Goal: Check status: Check status

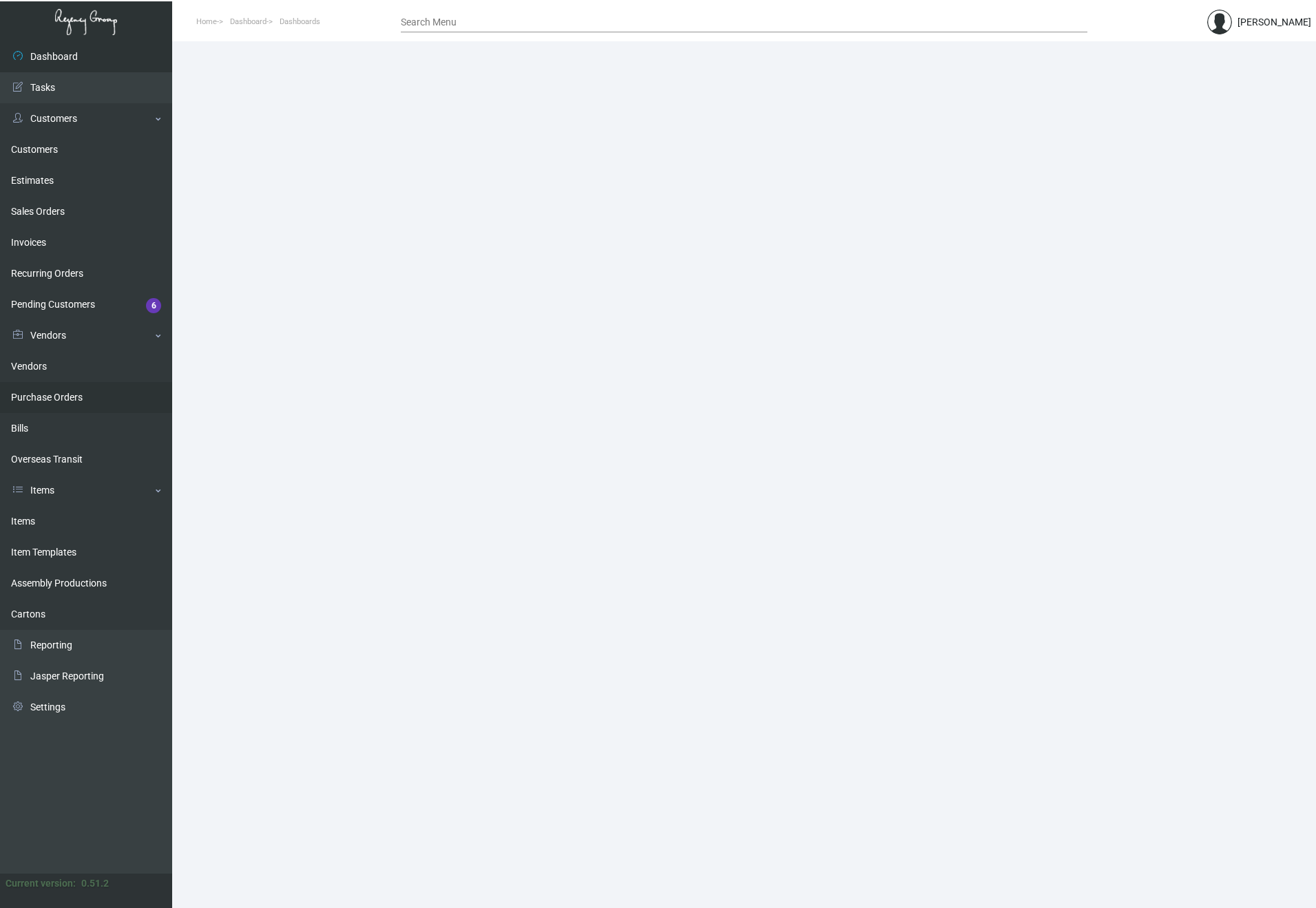
click at [70, 399] on link "Purchase Orders" at bounding box center [86, 397] width 172 height 31
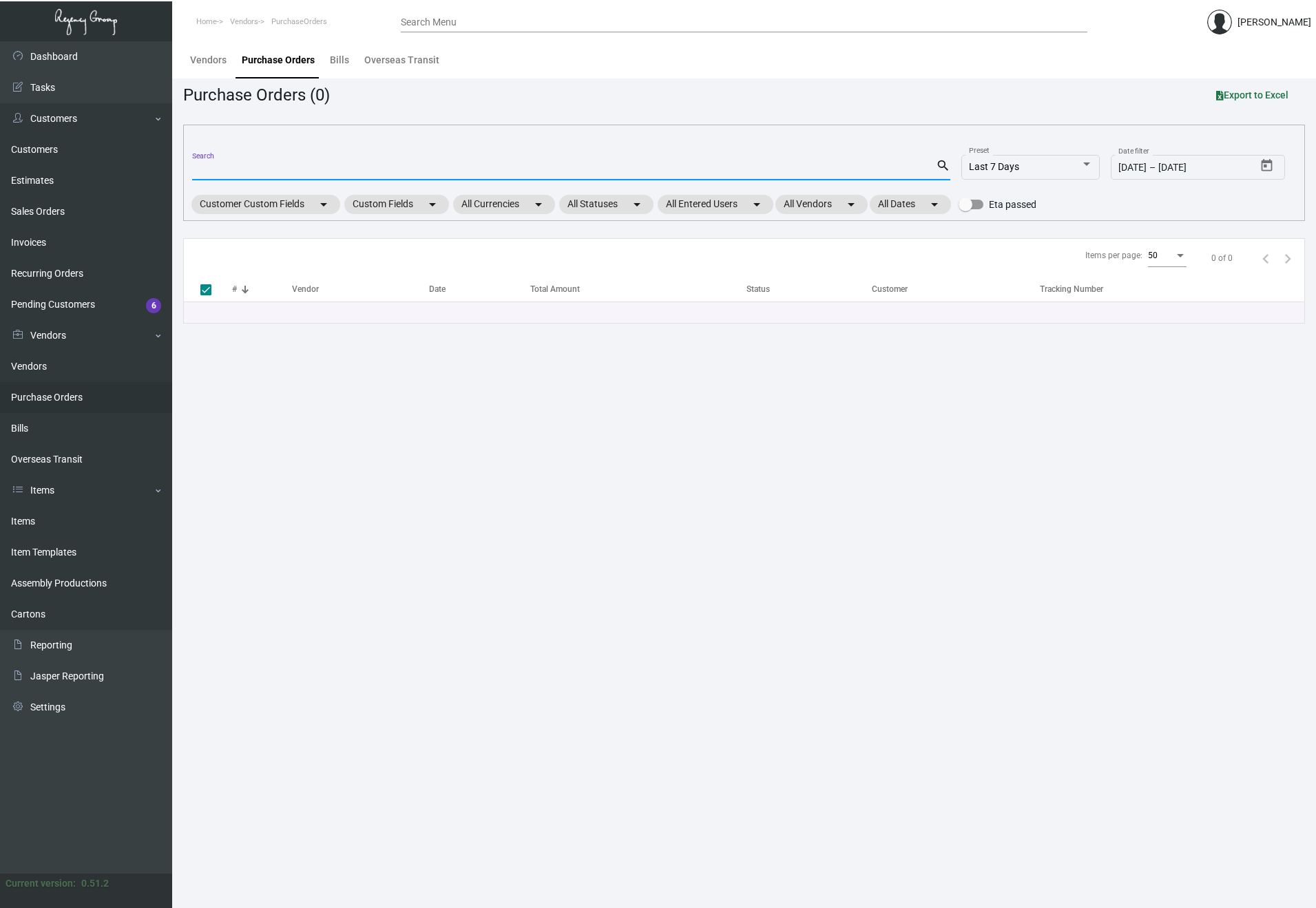
click at [286, 168] on input "Search" at bounding box center [564, 170] width 744 height 11
paste input "107593"
type input "107593"
checkbox input "false"
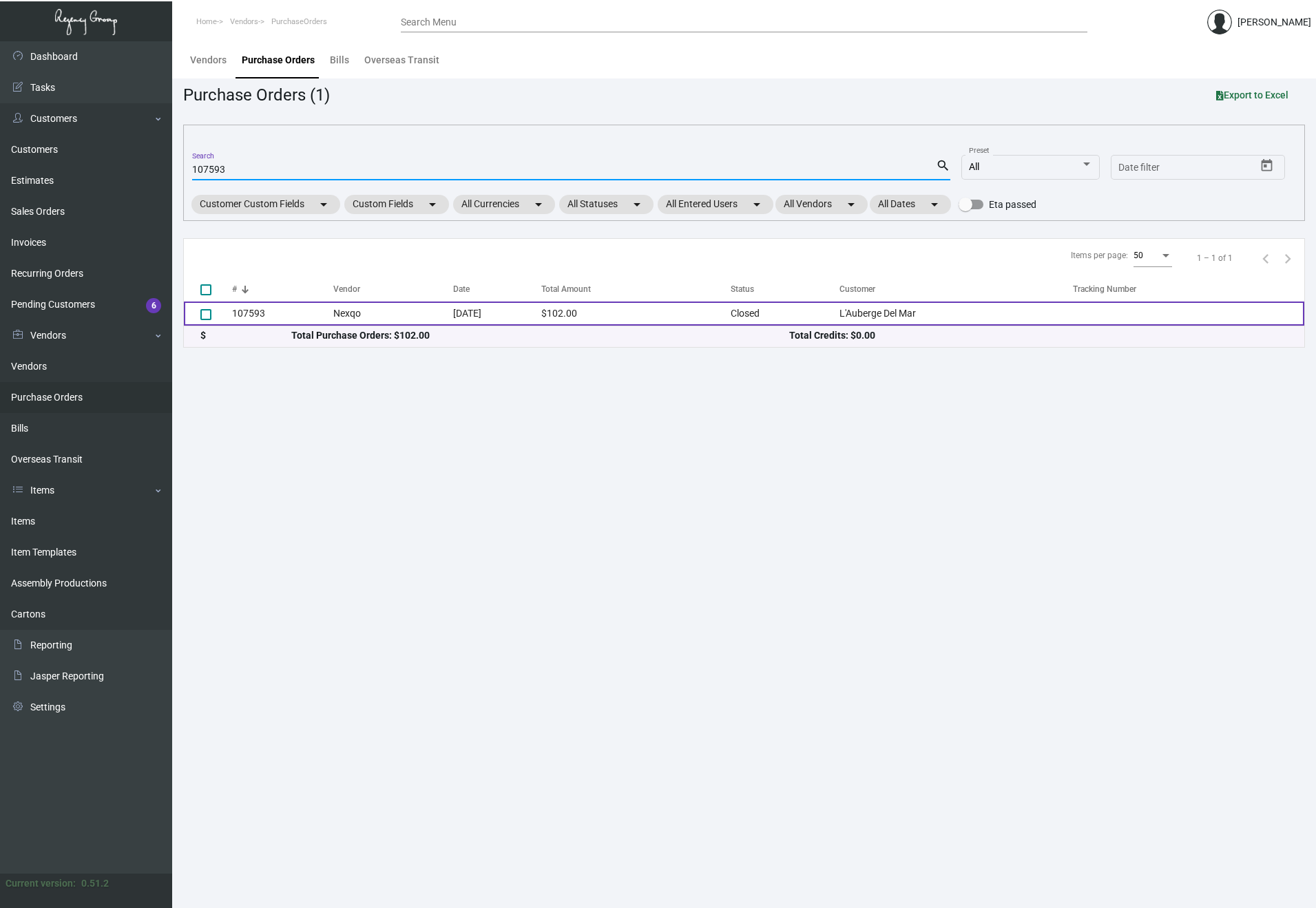
click at [244, 314] on td "107593" at bounding box center [282, 313] width 101 height 24
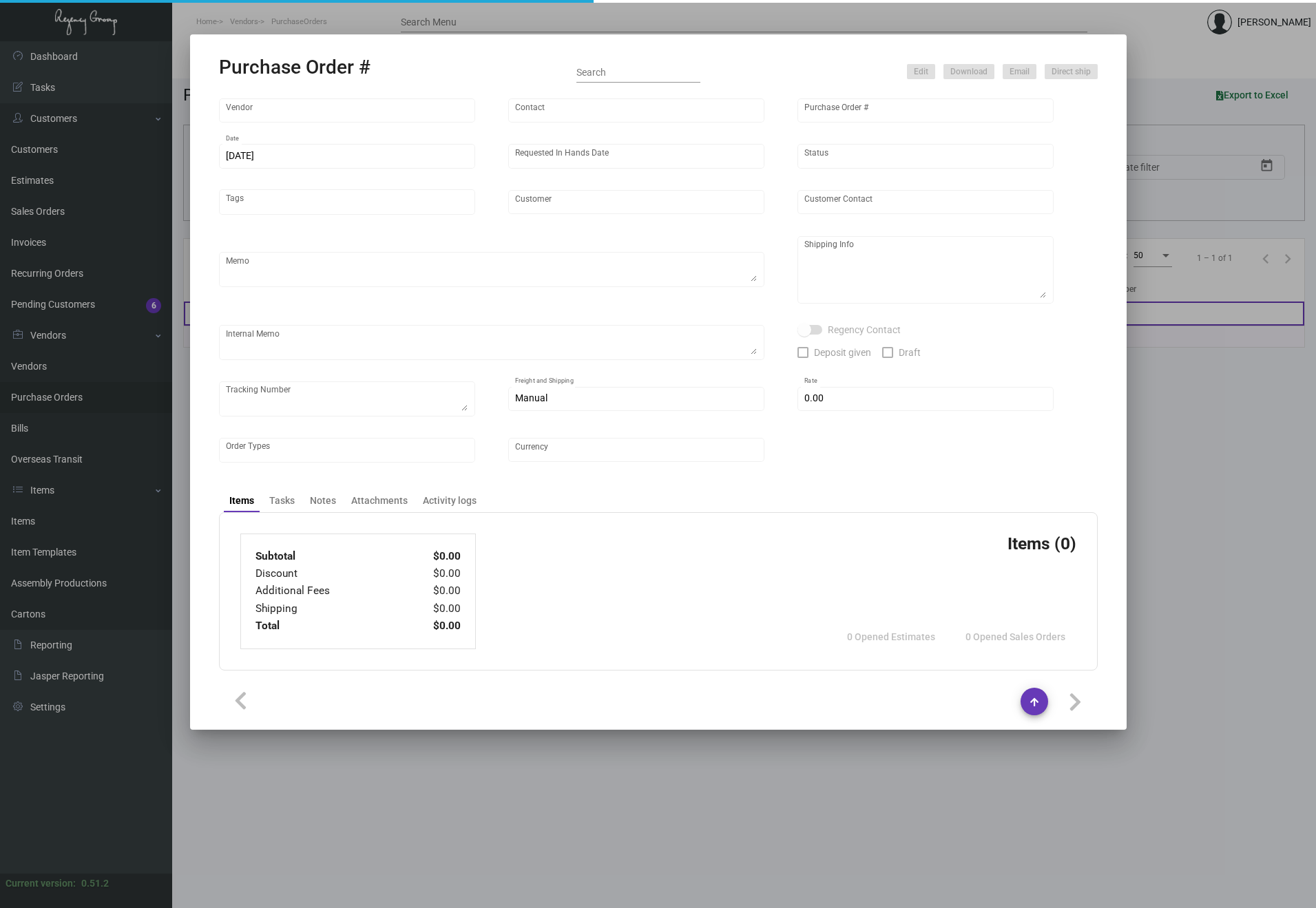
type input "Nexqo"
type input "[PERSON_NAME]"
type input "107593"
type input "[DATE]"
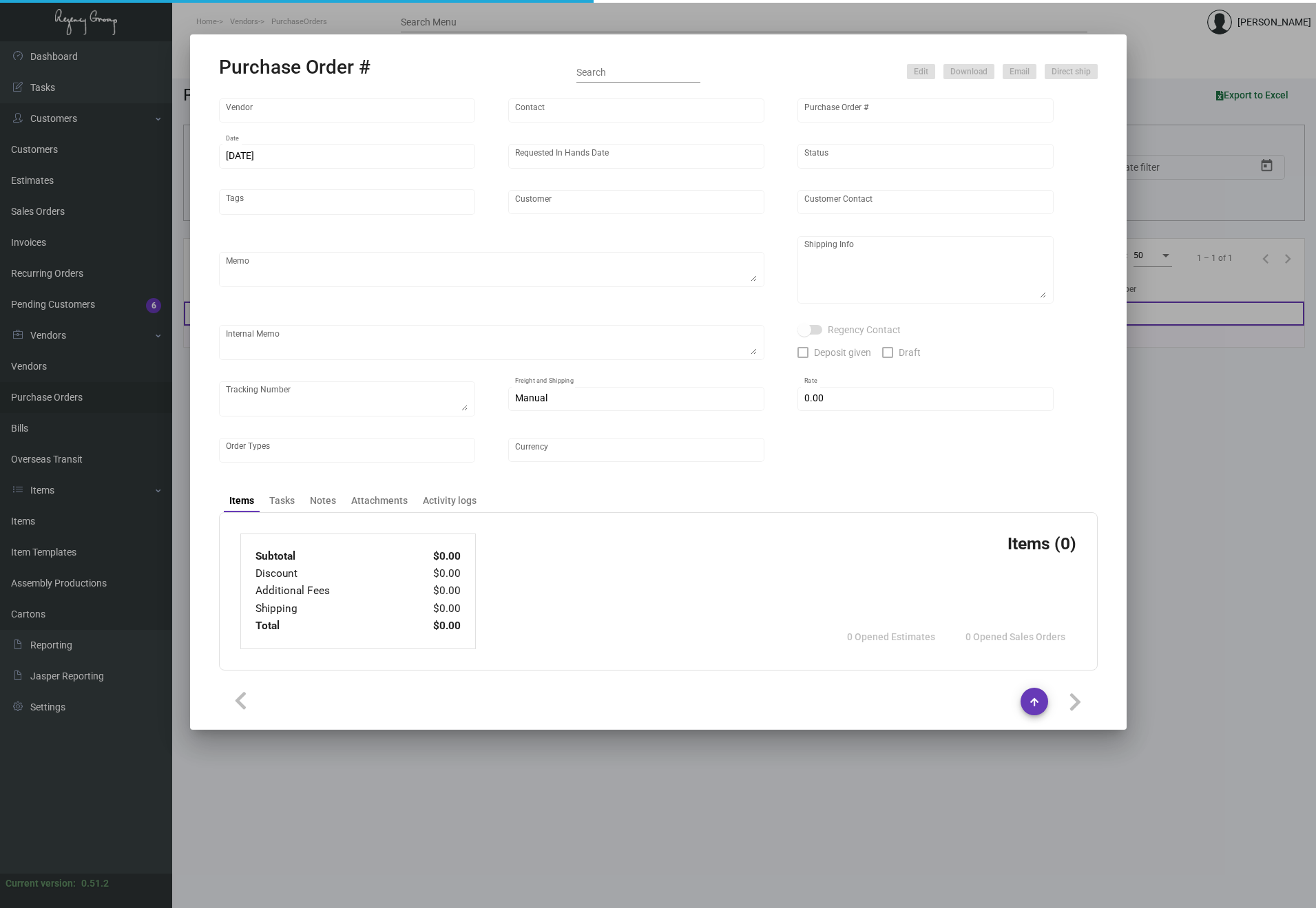
type input "L'Auberge Del Mar"
type textarea "Please ship by air to our LA warehouse."
type textarea "Regency Group LA [STREET_ADDRESS]"
checkbox input "true"
type input "$ 0.00"
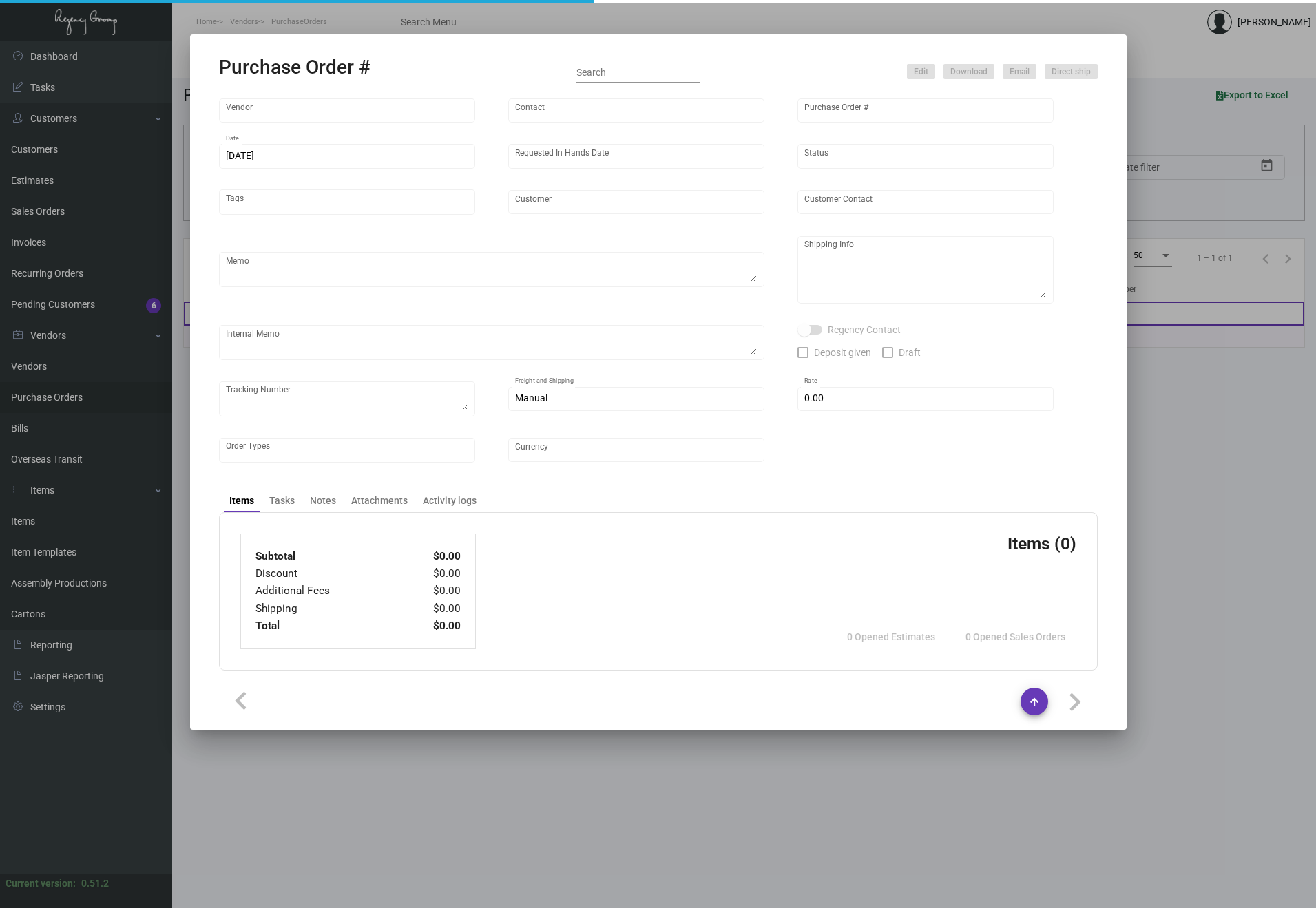
type input "United States Dollar $"
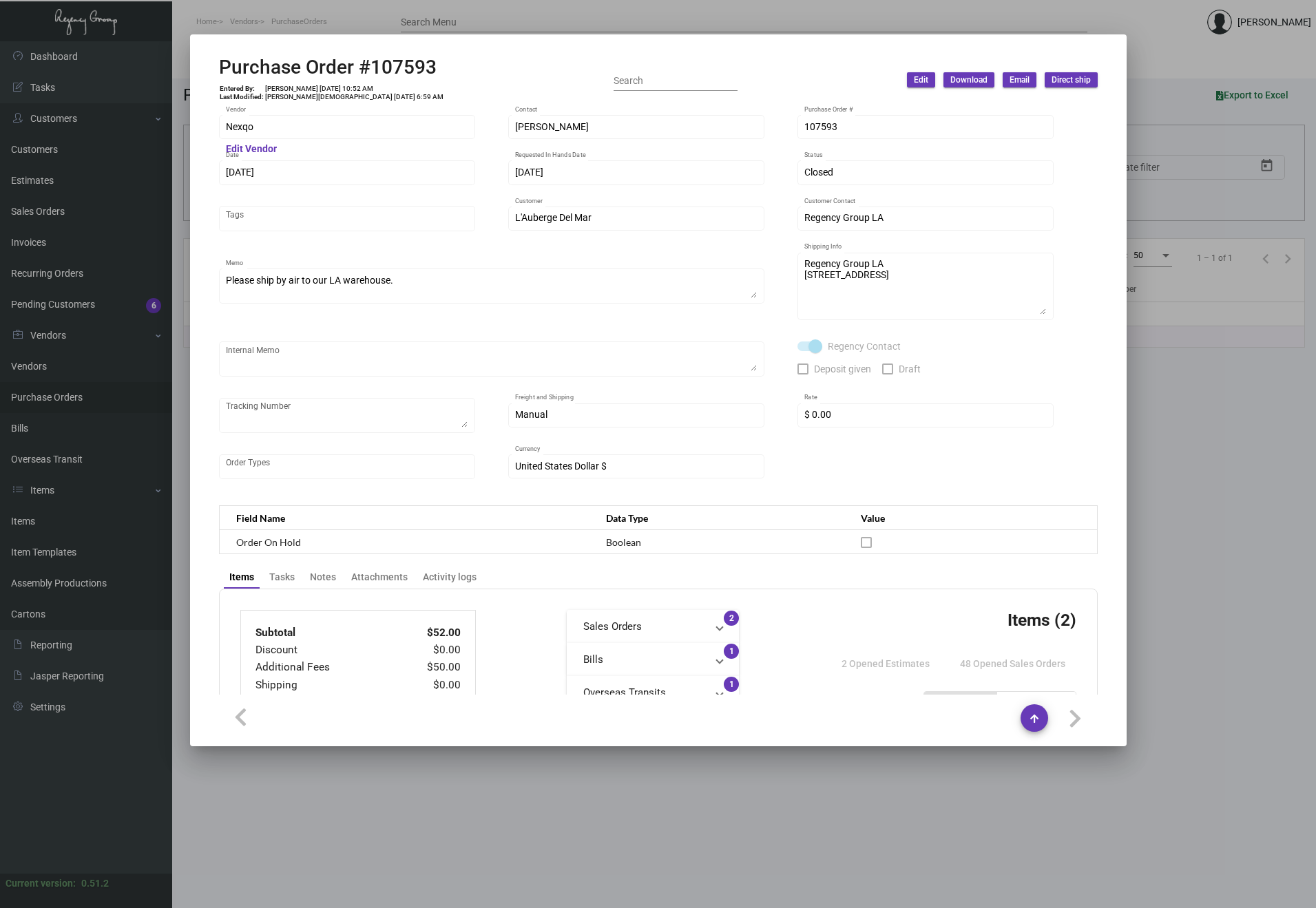
click at [277, 790] on div at bounding box center [658, 454] width 1316 height 908
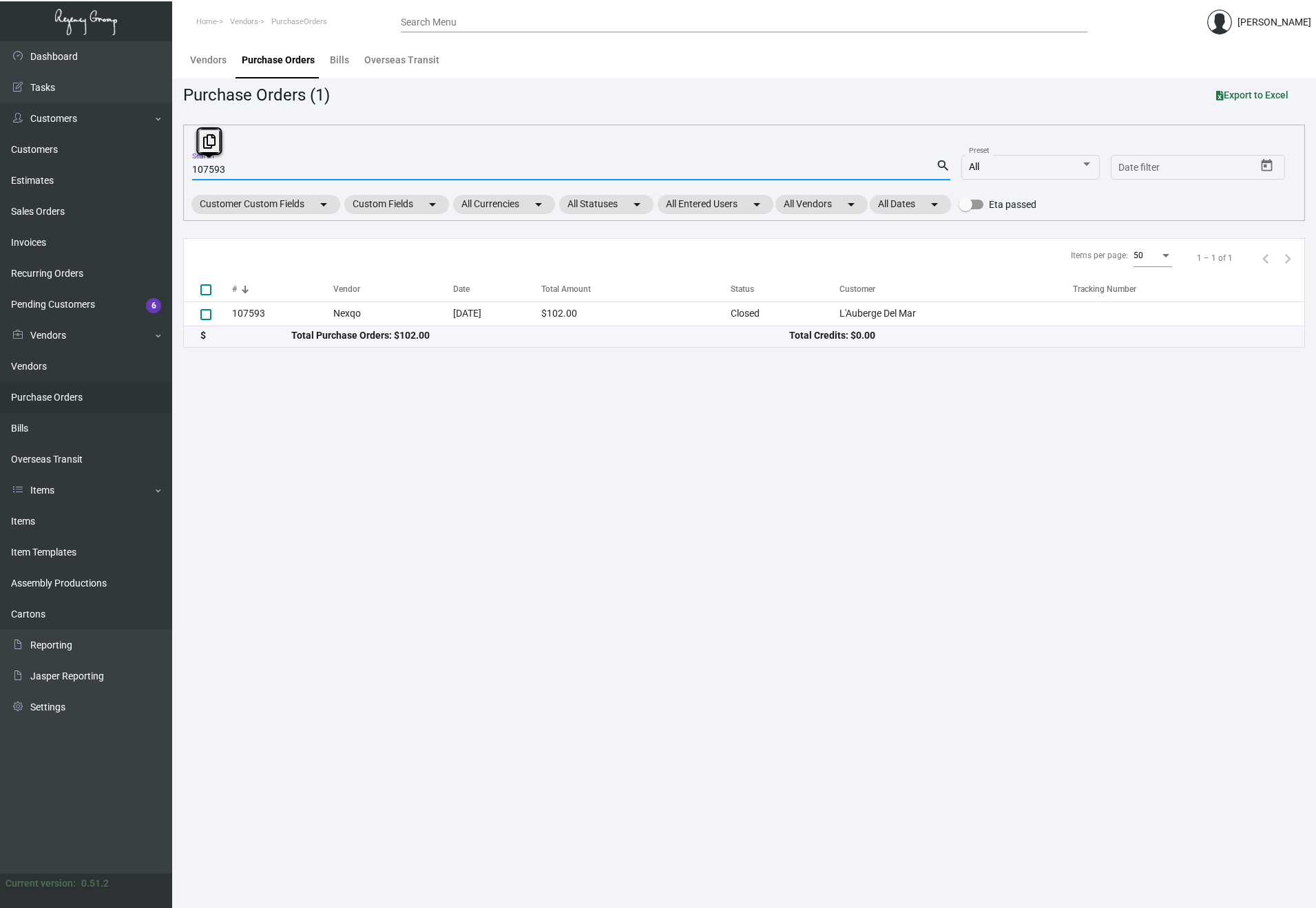
drag, startPoint x: 267, startPoint y: 168, endPoint x: 179, endPoint y: 165, distance: 88.1
click at [179, 165] on main "Vendors Purchase Orders Bills Overseas Transit Purchase Orders (1) Export to Ex…" at bounding box center [744, 474] width 1144 height 867
paste input "8135"
drag, startPoint x: 241, startPoint y: 171, endPoint x: 191, endPoint y: 170, distance: 50.0
click at [191, 170] on div "108135 Search search All Preset Start date – Date filter Customer Custom Fields…" at bounding box center [744, 172] width 1122 height 96
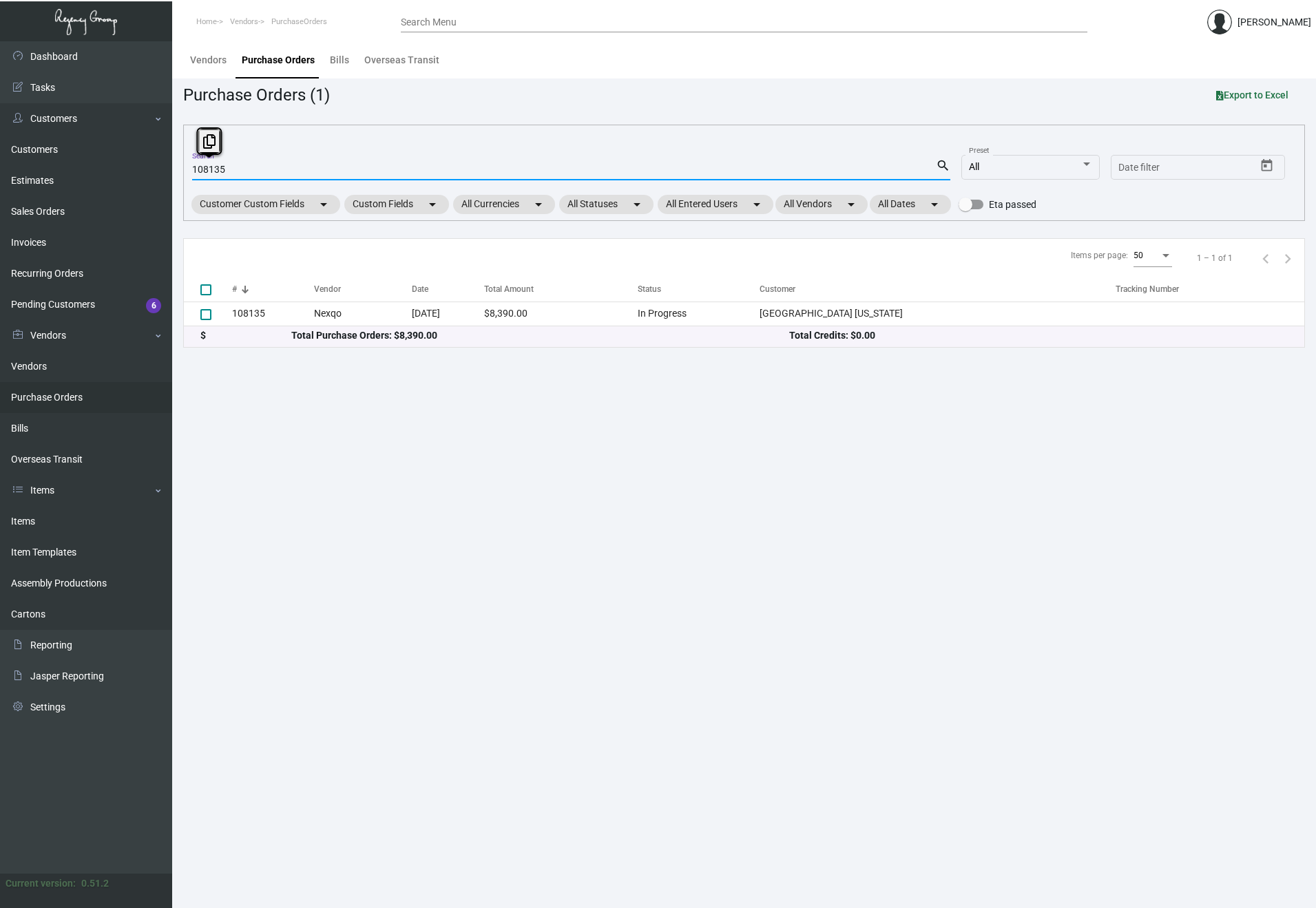
paste input "7140"
drag, startPoint x: 230, startPoint y: 171, endPoint x: 190, endPoint y: 169, distance: 40.0
click at [190, 169] on div "107140 Search search All Preset Start date – Date filter Customer Custom Fields…" at bounding box center [744, 172] width 1122 height 96
paste input "107711"
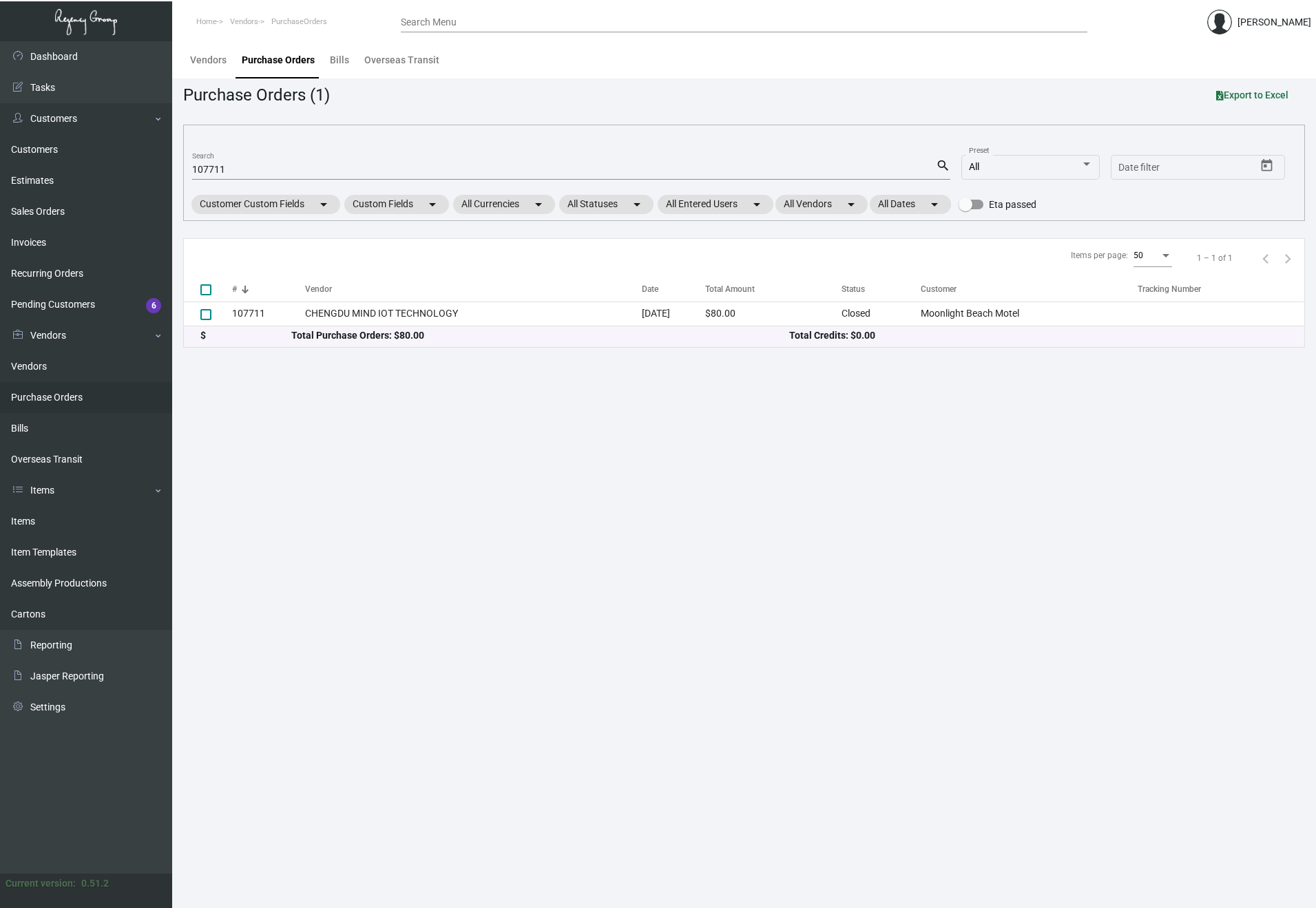
drag, startPoint x: 228, startPoint y: 176, endPoint x: 195, endPoint y: 173, distance: 33.1
click at [195, 173] on div "107711 Search" at bounding box center [564, 169] width 744 height 21
drag, startPoint x: 195, startPoint y: 169, endPoint x: 249, endPoint y: 170, distance: 54.0
click at [249, 170] on input "107711" at bounding box center [564, 170] width 744 height 11
paste input "5219"
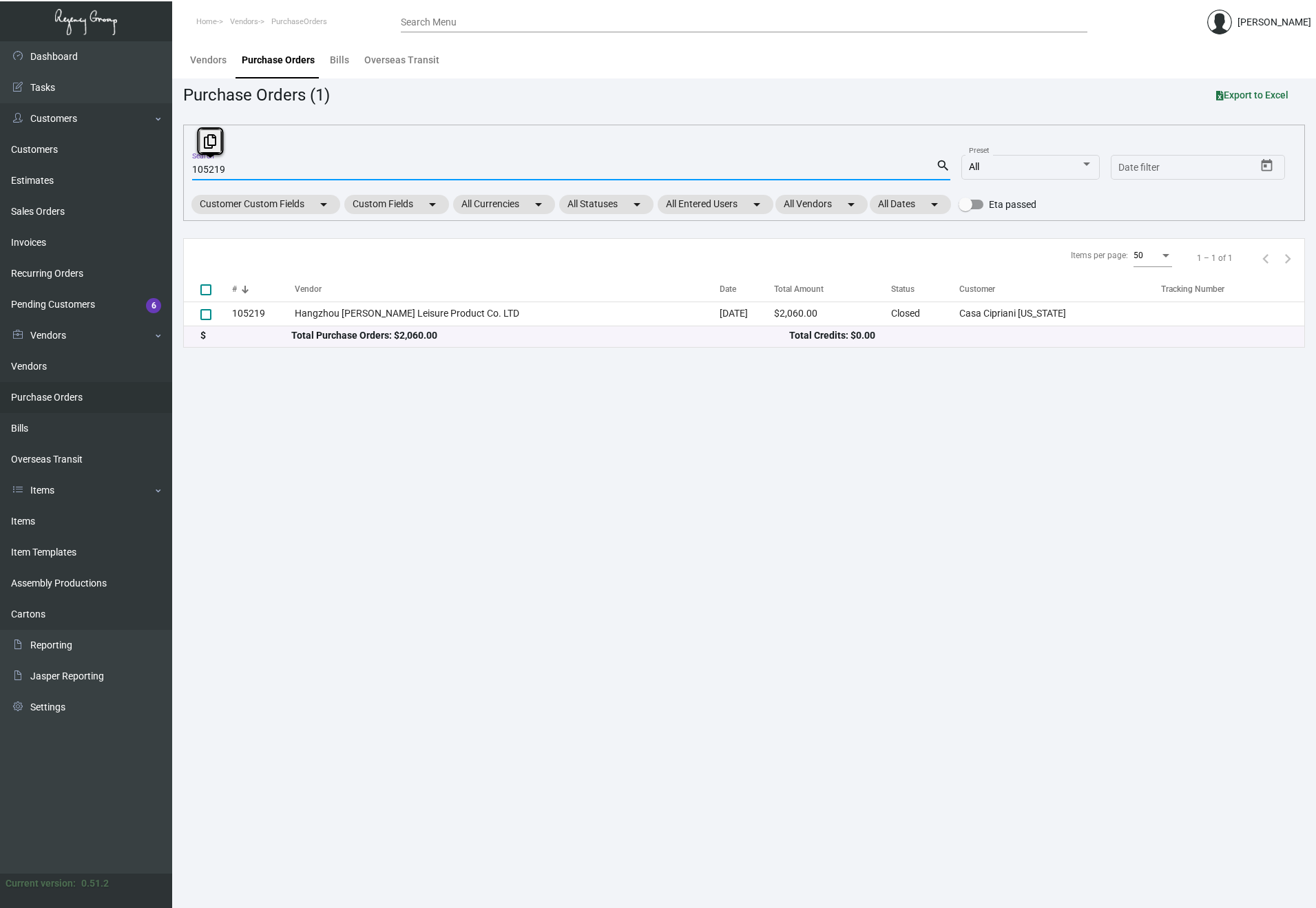
drag, startPoint x: 236, startPoint y: 165, endPoint x: 183, endPoint y: 165, distance: 53.0
click at [183, 165] on main "Vendors Purchase Orders Bills Overseas Transit Purchase Orders (1) Export to Ex…" at bounding box center [744, 474] width 1144 height 867
paste input "10212"
type input "102129"
